Goal: Transaction & Acquisition: Subscribe to service/newsletter

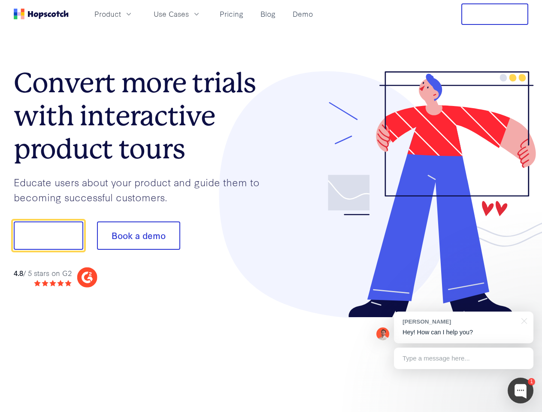
click at [271, 206] on div at bounding box center [399, 194] width 257 height 247
click at [121, 14] on span "Product" at bounding box center [107, 14] width 27 height 11
click at [189, 14] on span "Use Cases" at bounding box center [171, 14] width 35 height 11
click at [495, 14] on button "Free Trial" at bounding box center [494, 13] width 67 height 21
click at [48, 236] on button "Show me!" at bounding box center [48, 235] width 69 height 28
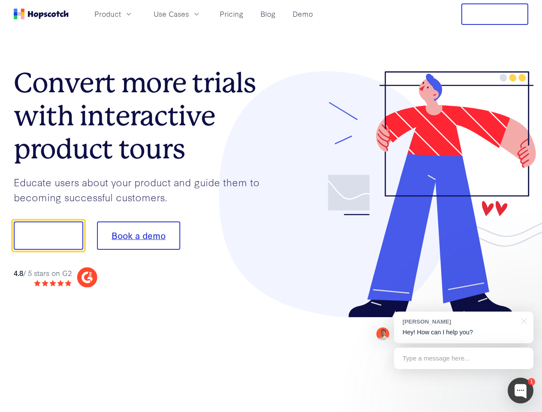
click at [138, 236] on button "Book a demo" at bounding box center [138, 235] width 83 height 28
click at [520, 390] on div at bounding box center [520, 390] width 26 height 26
click at [463, 327] on div "[PERSON_NAME] Hey! How can I help you?" at bounding box center [463, 327] width 139 height 32
click at [522, 320] on div at bounding box center [452, 234] width 161 height 286
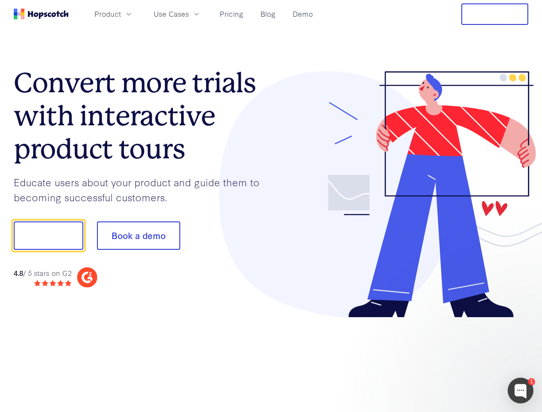
click at [463, 358] on div at bounding box center [452, 234] width 161 height 286
